Goal: Task Accomplishment & Management: Use online tool/utility

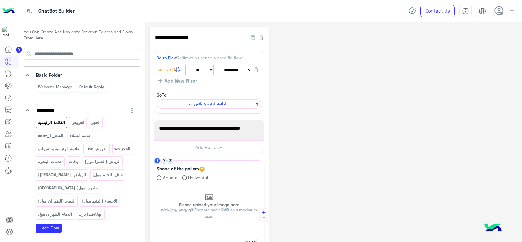
select select "*"
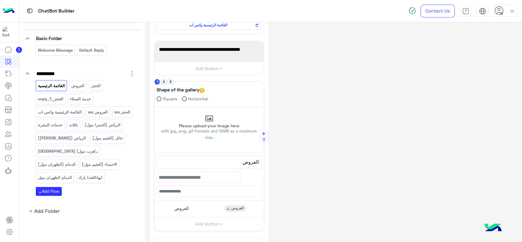
click at [19, 48] on circle at bounding box center [19, 50] width 6 height 6
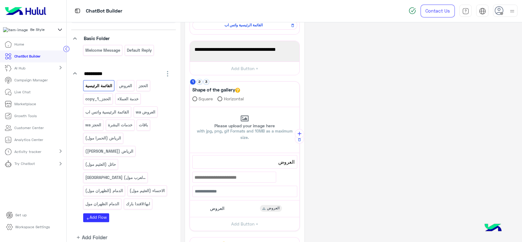
click at [61, 32] on icon at bounding box center [60, 29] width 7 height 7
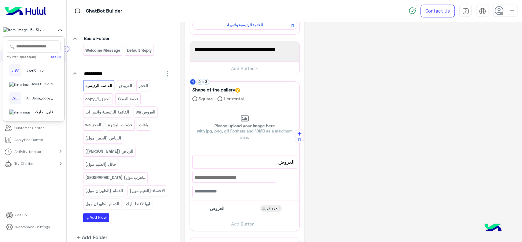
scroll to position [667, 0]
click at [33, 112] on span "فلوريا ماركت" at bounding box center [43, 111] width 20 height 5
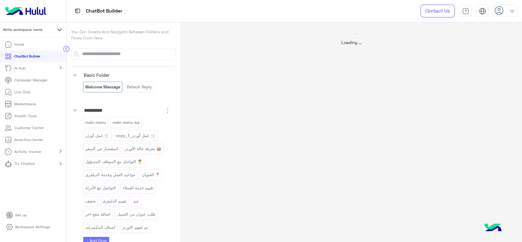
select select "*"
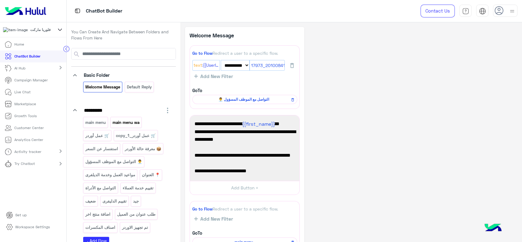
click at [123, 122] on p "main menu wa" at bounding box center [126, 122] width 28 height 7
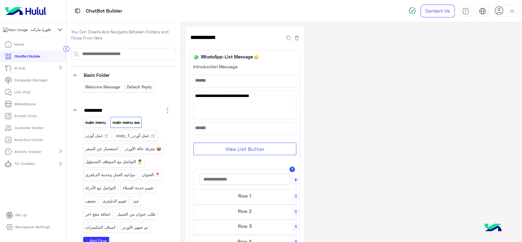
click at [103, 119] on p "main menu" at bounding box center [95, 122] width 21 height 7
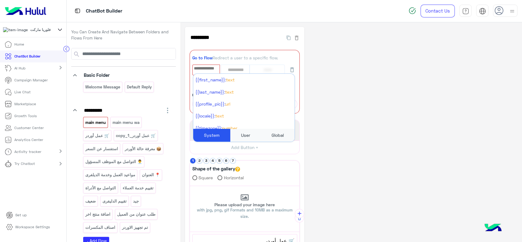
click at [343, 95] on div "**********" at bounding box center [351, 211] width 332 height 368
click at [207, 68] on input "text" at bounding box center [206, 68] width 26 height 7
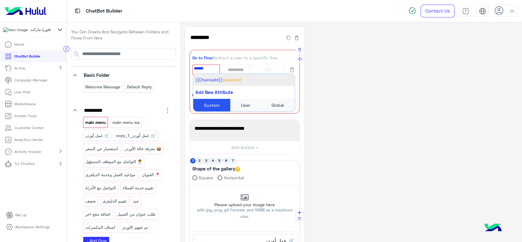
type input "******"
click at [219, 80] on span "{{ChannelId}}:" at bounding box center [209, 79] width 28 height 5
select select "*"
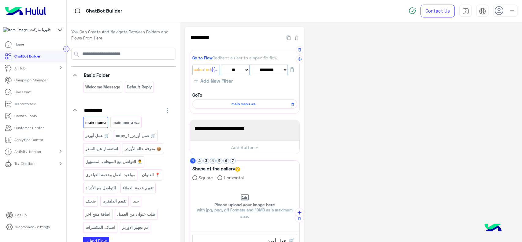
click at [262, 73] on select "******** ******* ******** *** ********* ******* ***" at bounding box center [268, 69] width 38 height 11
select select "*"
click at [249, 64] on select "******** ******* ******** *** ********* ******* ***" at bounding box center [268, 69] width 38 height 11
click at [350, 95] on div "**********" at bounding box center [351, 210] width 332 height 366
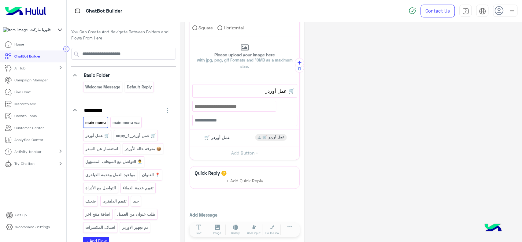
scroll to position [150, 0]
click at [30, 166] on p "Try Chatbot" at bounding box center [24, 163] width 20 height 5
click at [18, 192] on p "WhatsApp" at bounding box center [22, 191] width 22 height 5
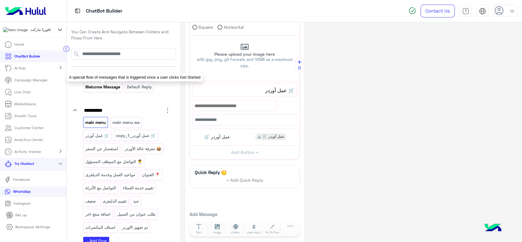
click at [103, 86] on p "Welcome Message" at bounding box center [103, 86] width 36 height 7
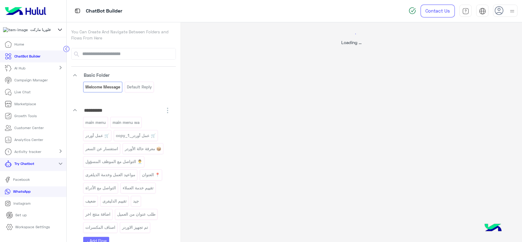
scroll to position [0, 0]
select select "*"
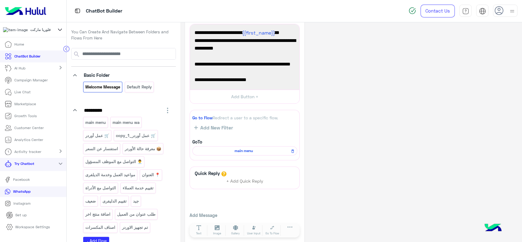
scroll to position [97, 0]
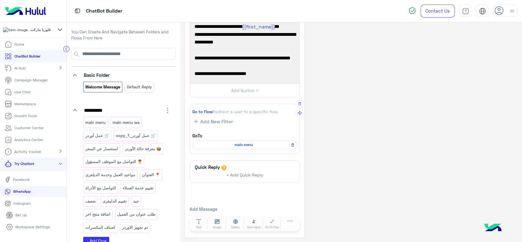
click at [236, 147] on div "main menu" at bounding box center [244, 144] width 105 height 9
click at [236, 143] on span "main menu" at bounding box center [244, 144] width 96 height 5
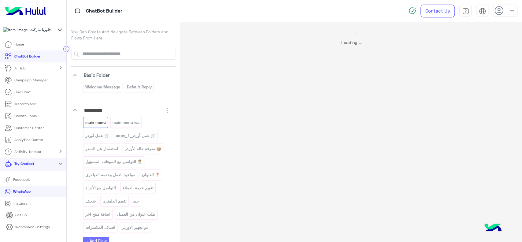
scroll to position [0, 0]
select select "*"
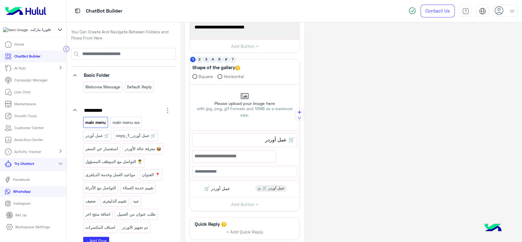
scroll to position [93, 0]
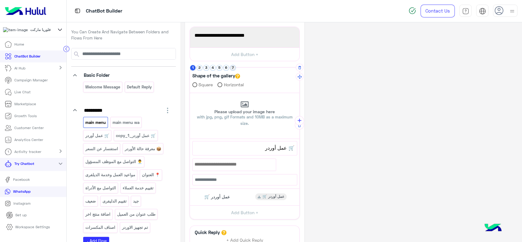
click at [232, 68] on button "7" at bounding box center [233, 68] width 6 height 6
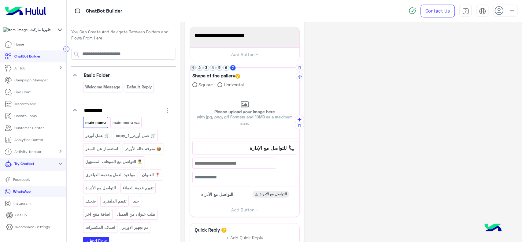
click at [195, 68] on button "1" at bounding box center [193, 68] width 6 height 6
click at [13, 96] on link "Live Chat" at bounding box center [17, 92] width 35 height 12
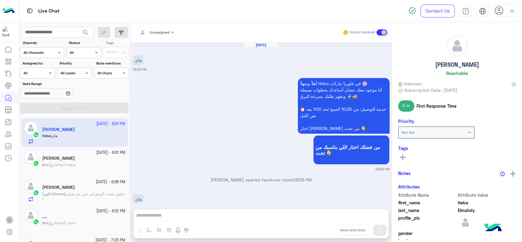
scroll to position [156, 0]
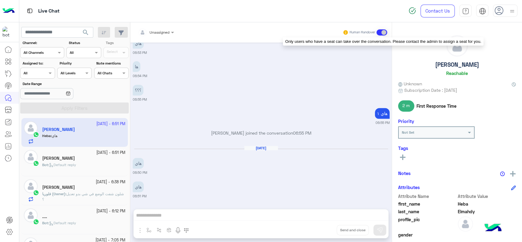
click at [378, 34] on span at bounding box center [381, 32] width 11 height 6
click at [381, 33] on span at bounding box center [381, 32] width 11 height 6
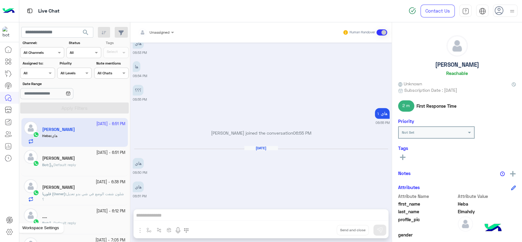
click at [14, 229] on link at bounding box center [9, 231] width 16 height 12
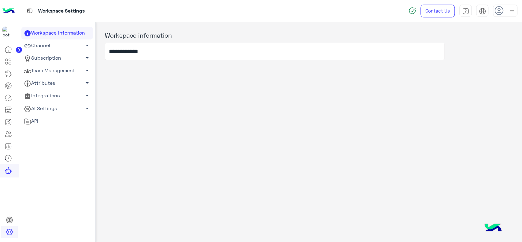
click at [53, 74] on link "Team Management arrow_drop_down" at bounding box center [56, 70] width 71 height 13
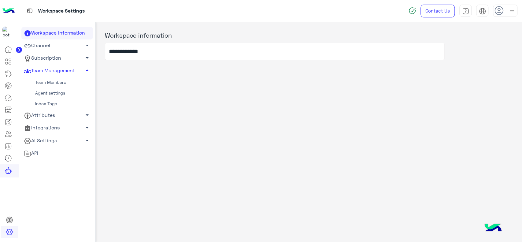
click at [51, 85] on link "Team Members" at bounding box center [56, 82] width 71 height 11
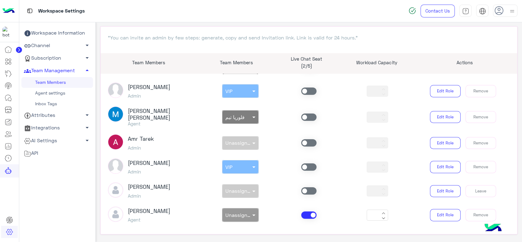
scroll to position [37, 0]
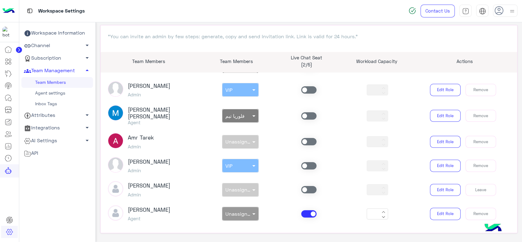
click at [307, 186] on span at bounding box center [308, 189] width 15 height 7
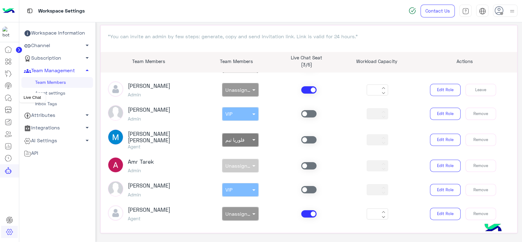
click at [9, 100] on icon at bounding box center [8, 97] width 7 height 7
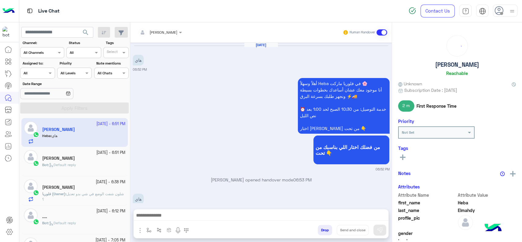
scroll to position [156, 0]
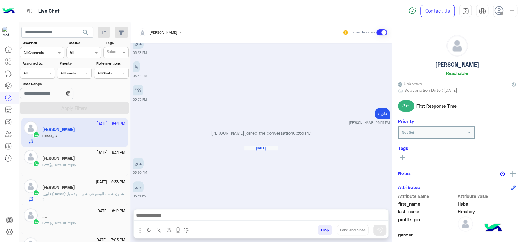
click at [384, 32] on span at bounding box center [381, 32] width 11 height 6
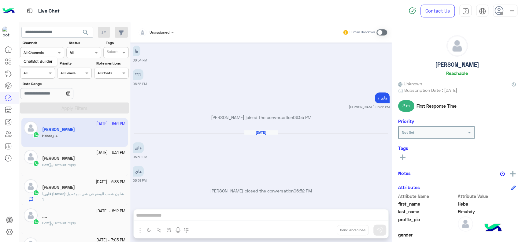
click at [10, 64] on icon at bounding box center [10, 63] width 2 height 2
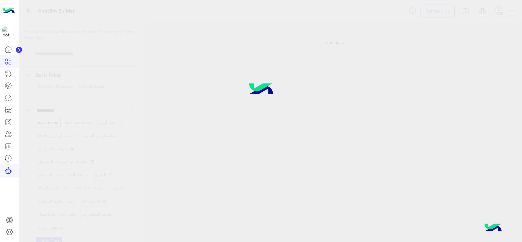
select select "*"
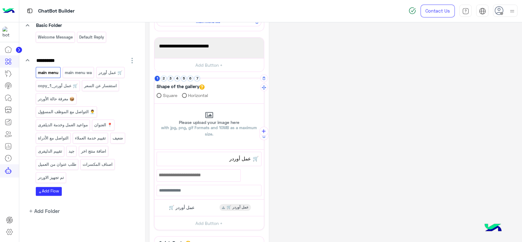
scroll to position [95, 0]
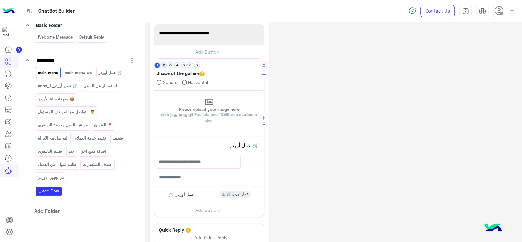
click at [164, 64] on button "2" at bounding box center [164, 65] width 6 height 6
click at [157, 63] on button "1" at bounding box center [157, 65] width 6 height 6
click at [108, 73] on p "🛒 عمل أوردر" at bounding box center [110, 72] width 25 height 7
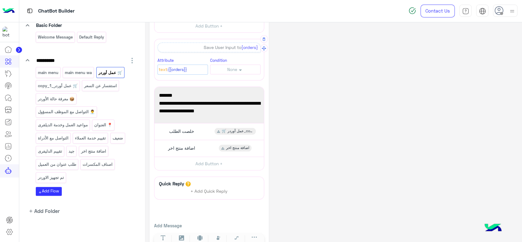
scroll to position [103, 0]
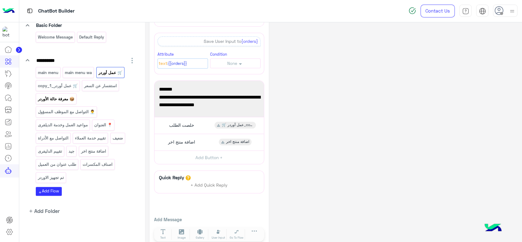
click at [66, 100] on p "📦 معرفة حالة الأوردر" at bounding box center [55, 98] width 37 height 7
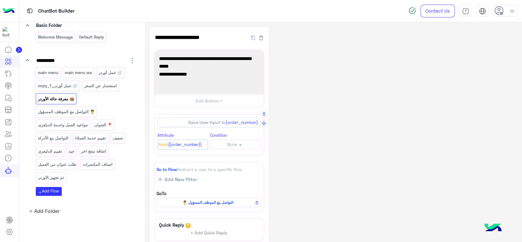
scroll to position [57, 0]
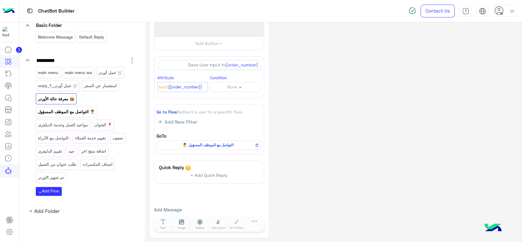
click at [67, 108] on p "👨‍💼 التواصل مع الموظف المسؤول" at bounding box center [66, 111] width 58 height 7
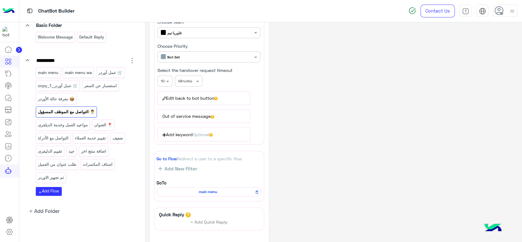
scroll to position [76, 0]
click at [56, 175] on p "تم تجهيز الاوردر" at bounding box center [50, 177] width 27 height 7
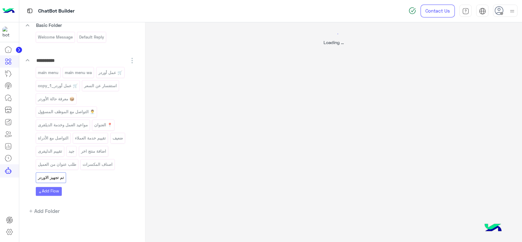
scroll to position [0, 0]
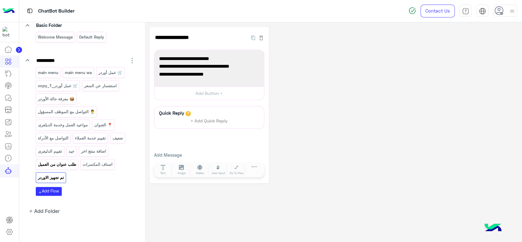
click at [71, 162] on p "طلب عنوان من العميل" at bounding box center [56, 164] width 39 height 7
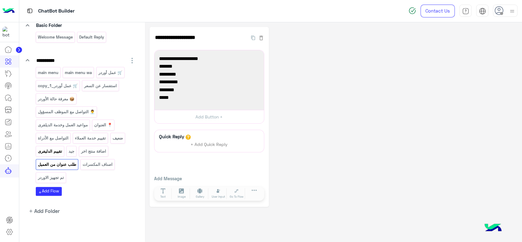
click at [61, 155] on div "تقييم الدليفرى" at bounding box center [50, 151] width 28 height 11
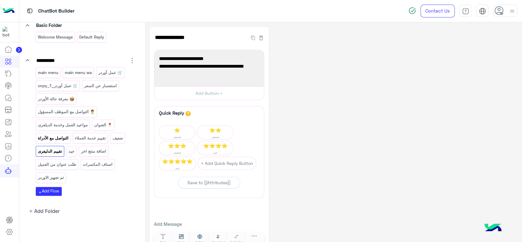
click at [65, 134] on p "التواصل مع الأدراة" at bounding box center [52, 137] width 31 height 7
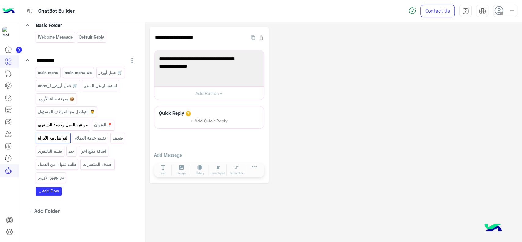
click at [61, 126] on p "مواعيد العمل وخدمة الديلفرى" at bounding box center [62, 124] width 51 height 7
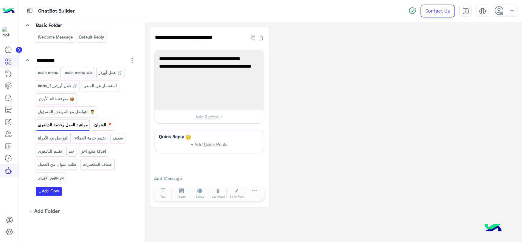
click at [103, 124] on p "📍 العنوان" at bounding box center [103, 124] width 19 height 7
